Goal: Transaction & Acquisition: Purchase product/service

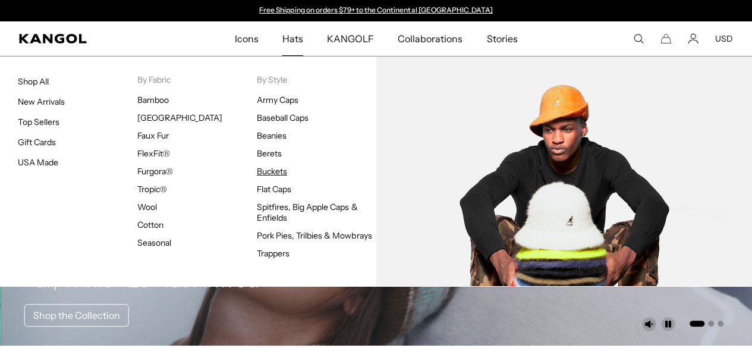
click at [266, 171] on link "Buckets" at bounding box center [272, 171] width 30 height 11
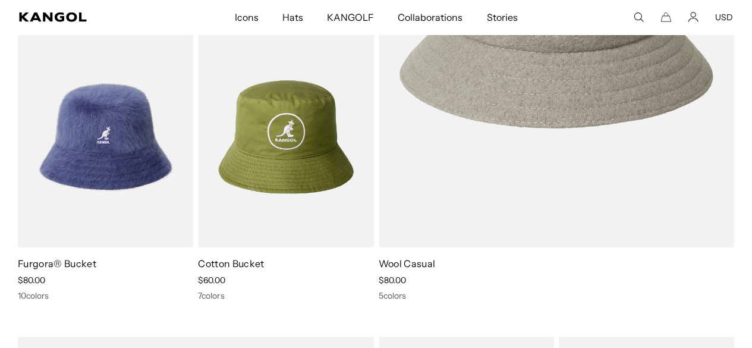
scroll to position [0, 245]
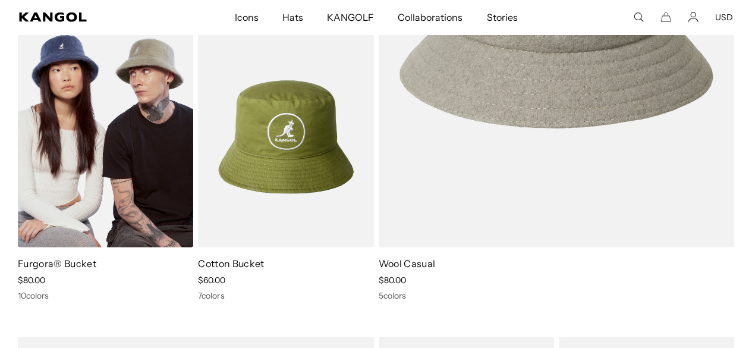
click at [140, 145] on img at bounding box center [105, 137] width 175 height 221
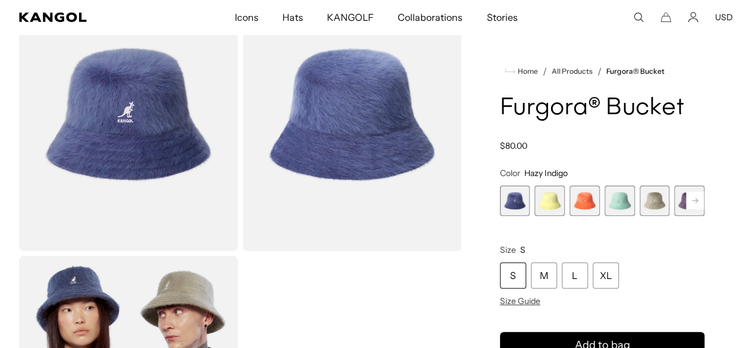
click at [674, 209] on span "6 of 10" at bounding box center [689, 201] width 30 height 30
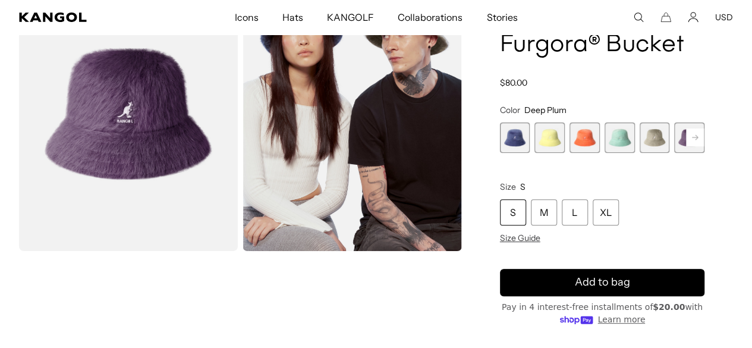
click at [686, 146] on rect at bounding box center [695, 137] width 18 height 18
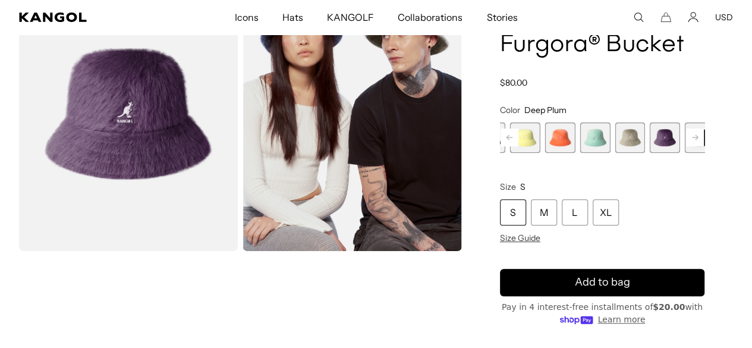
click at [686, 146] on rect at bounding box center [695, 137] width 18 height 18
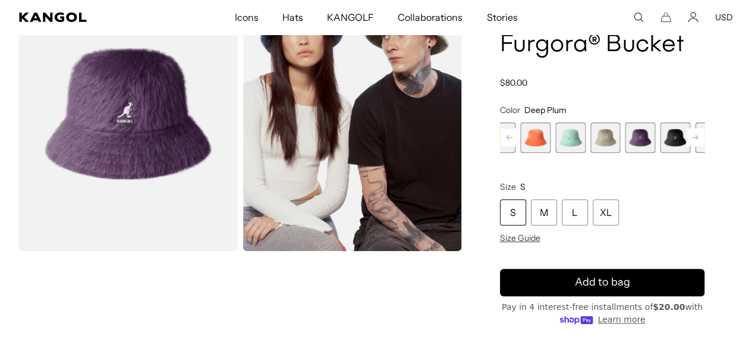
click at [686, 146] on rect at bounding box center [695, 137] width 18 height 18
click at [636, 153] on span "7 of 10" at bounding box center [651, 138] width 30 height 30
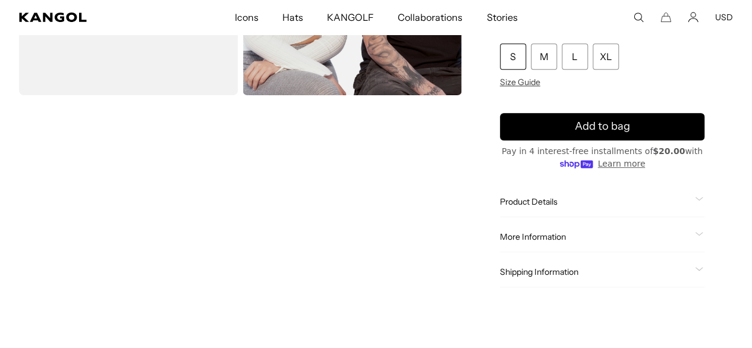
scroll to position [230, 0]
